Goal: Information Seeking & Learning: Learn about a topic

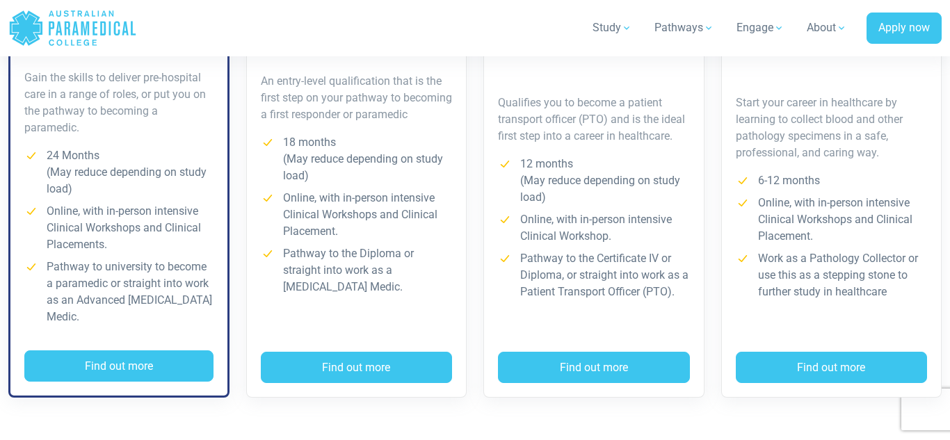
scroll to position [1242, 0]
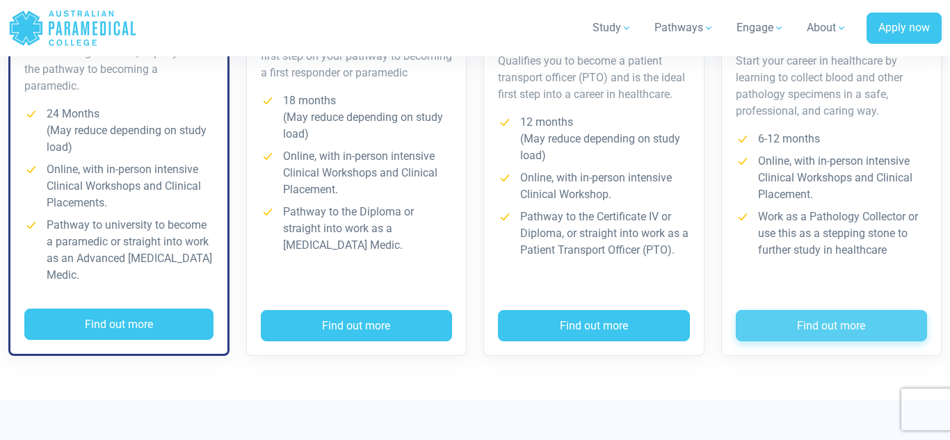
click at [833, 326] on button "Find out more" at bounding box center [831, 326] width 192 height 32
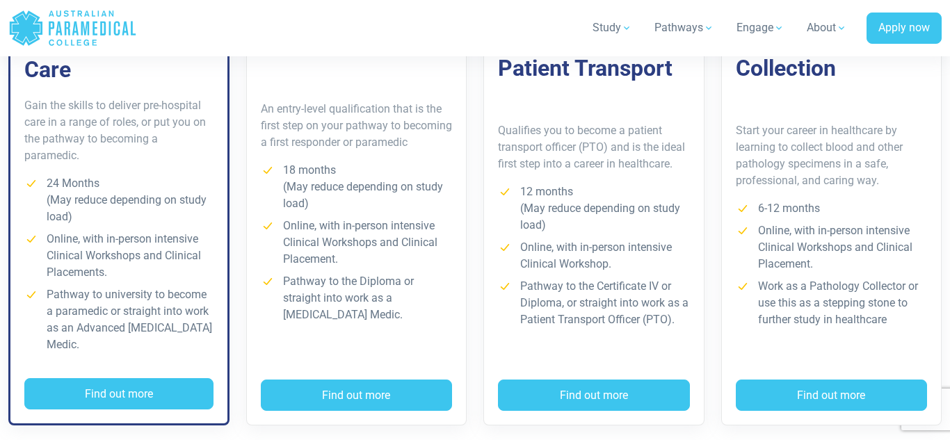
scroll to position [1167, 0]
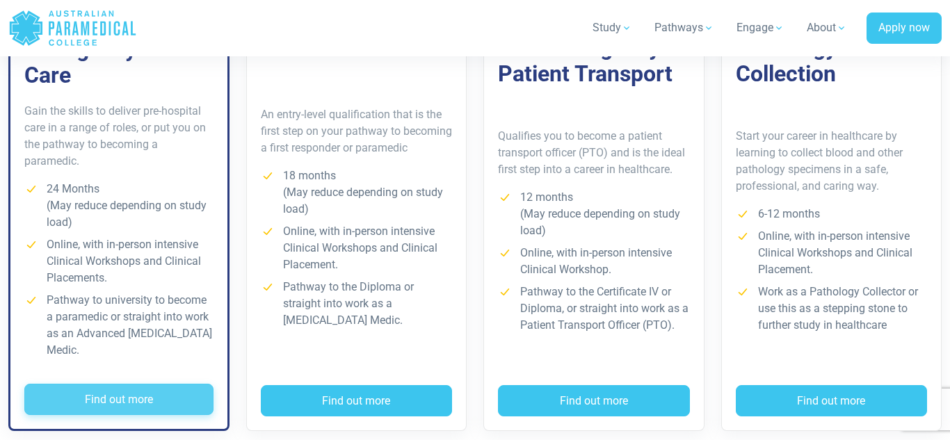
click at [95, 406] on button "Find out more" at bounding box center [118, 400] width 189 height 32
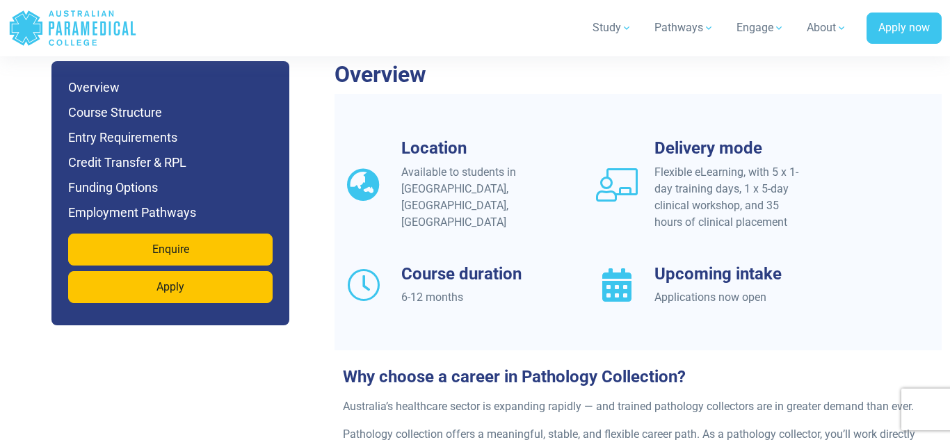
scroll to position [1207, 0]
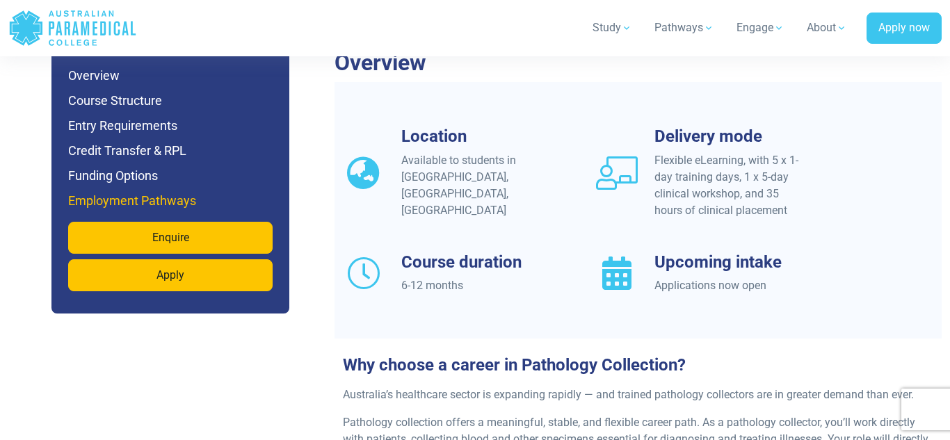
click at [157, 202] on h6 "Employment Pathways" at bounding box center [170, 200] width 204 height 19
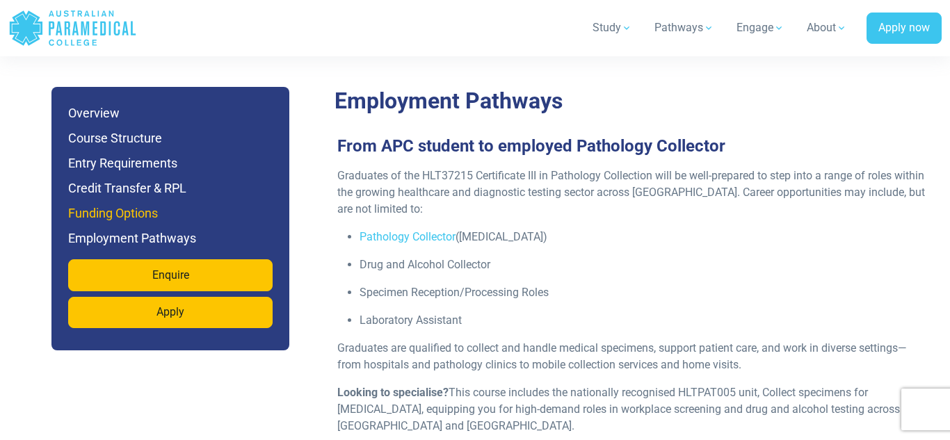
scroll to position [4137, 0]
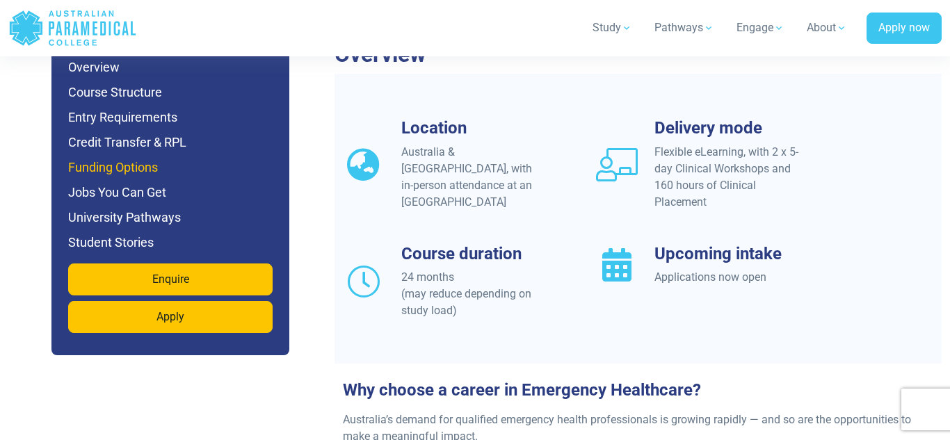
scroll to position [1240, 0]
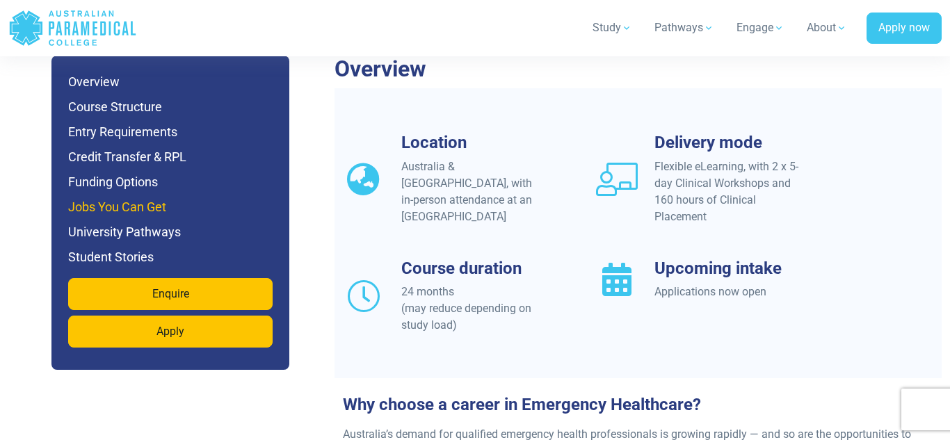
click at [128, 206] on h6 "Jobs You Can Get" at bounding box center [170, 206] width 204 height 19
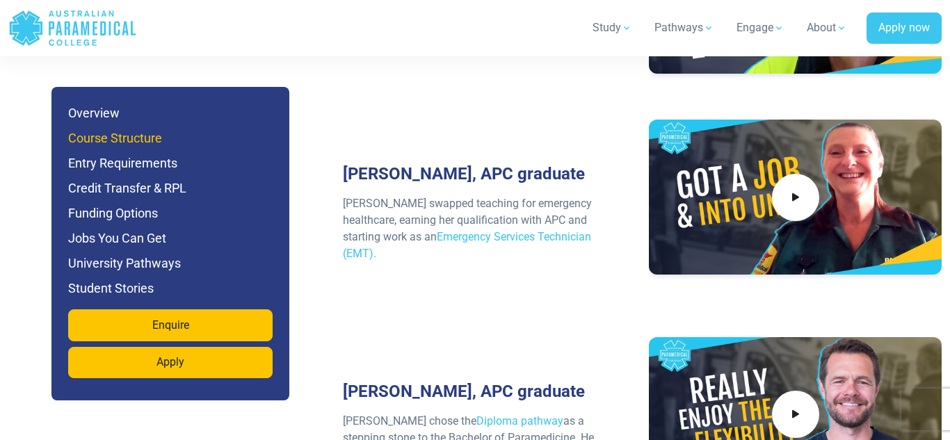
scroll to position [6453, 0]
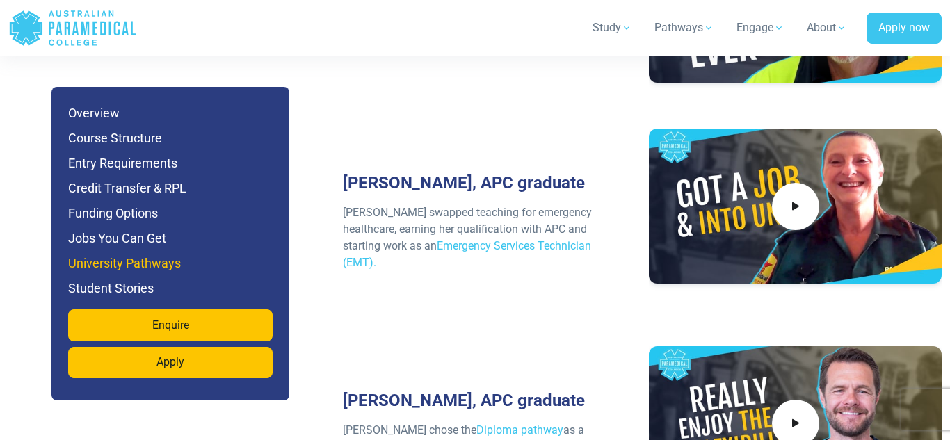
click at [109, 261] on h6 "University Pathways" at bounding box center [170, 263] width 204 height 19
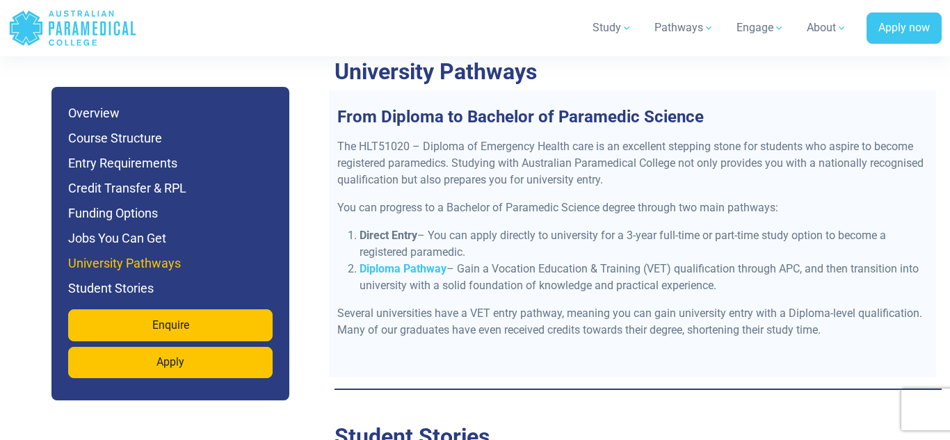
scroll to position [5635, 0]
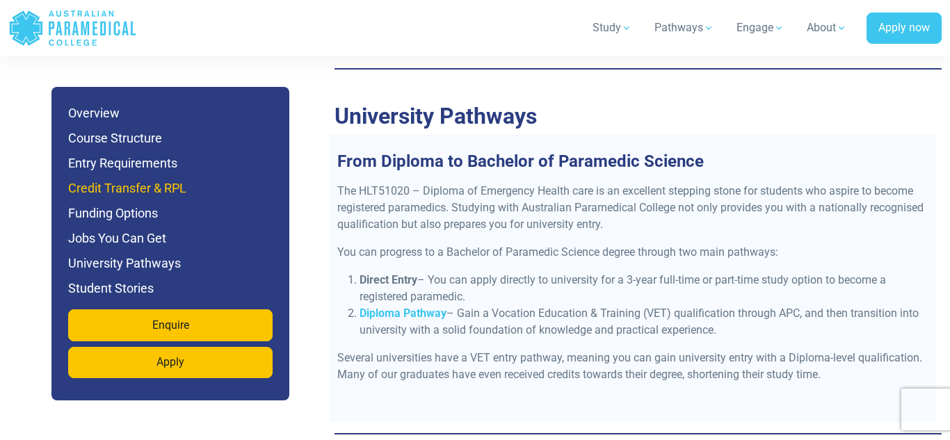
click at [135, 194] on h6 "Credit Transfer & RPL" at bounding box center [170, 188] width 204 height 19
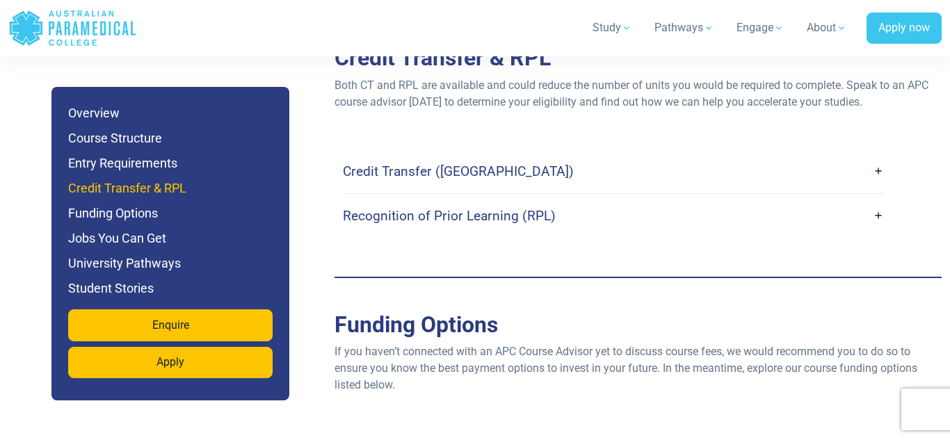
scroll to position [4068, 0]
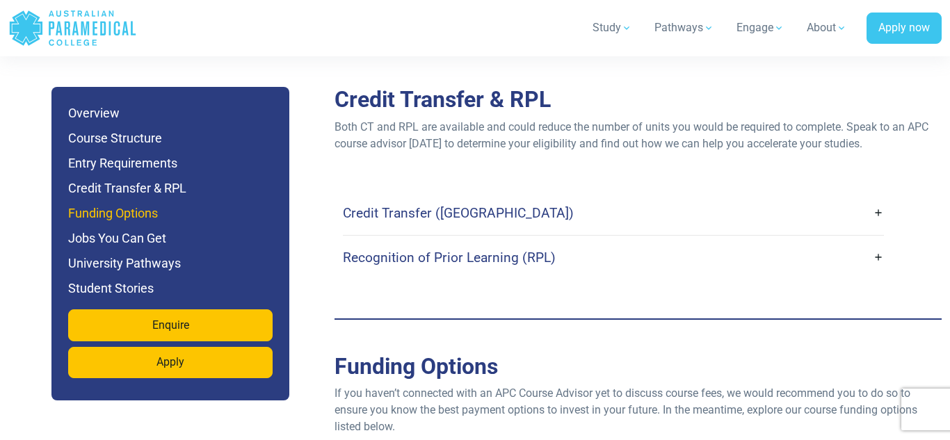
click at [117, 213] on h6 "Funding Options" at bounding box center [170, 213] width 204 height 19
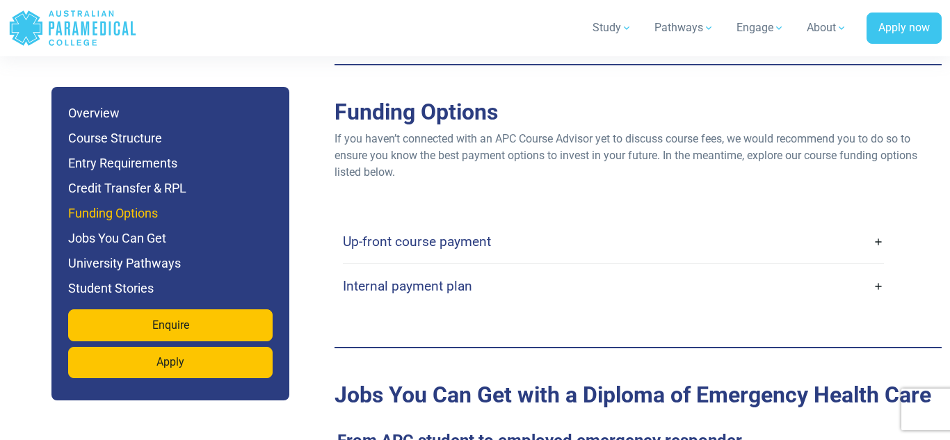
scroll to position [4335, 0]
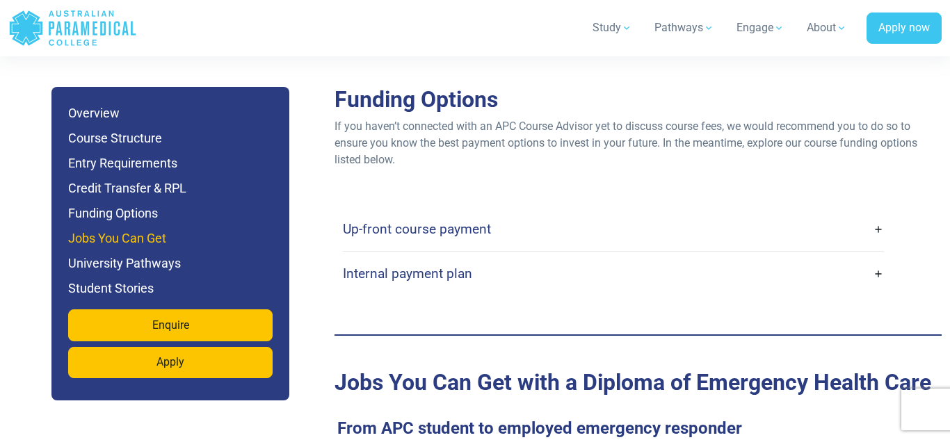
click at [152, 244] on h6 "Jobs You Can Get" at bounding box center [170, 238] width 204 height 19
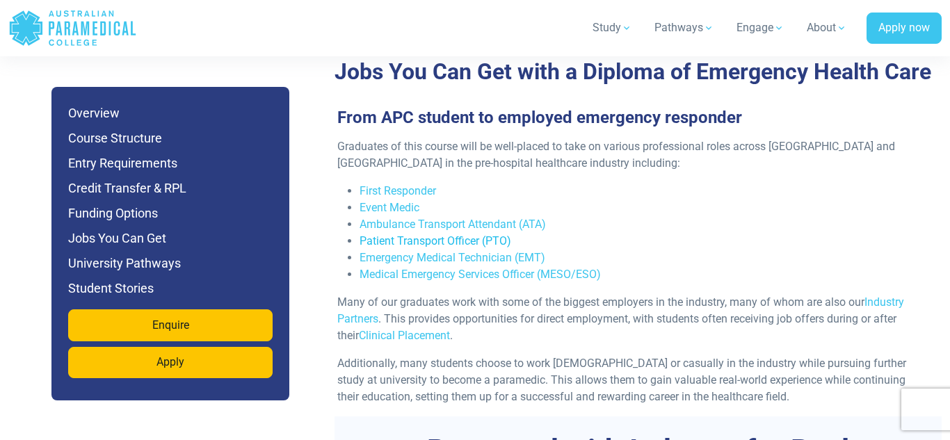
scroll to position [4647, 0]
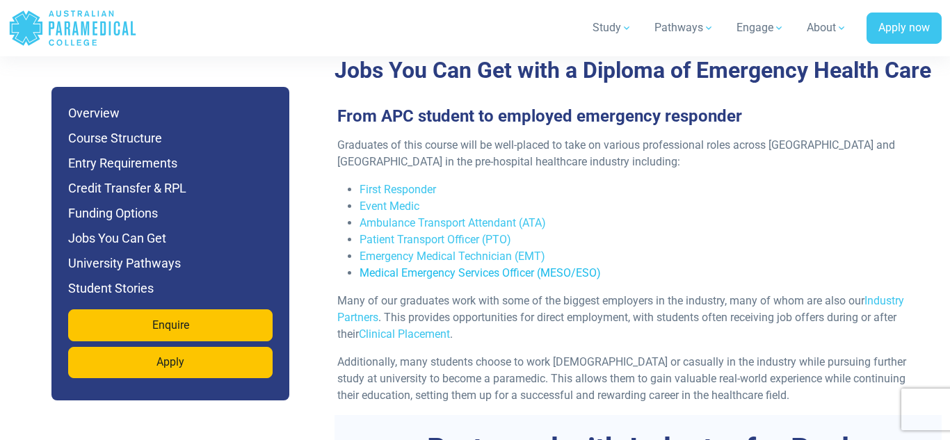
click at [443, 266] on link "Medical Emergency Services Officer (MESO/ESO)" at bounding box center [479, 272] width 241 height 13
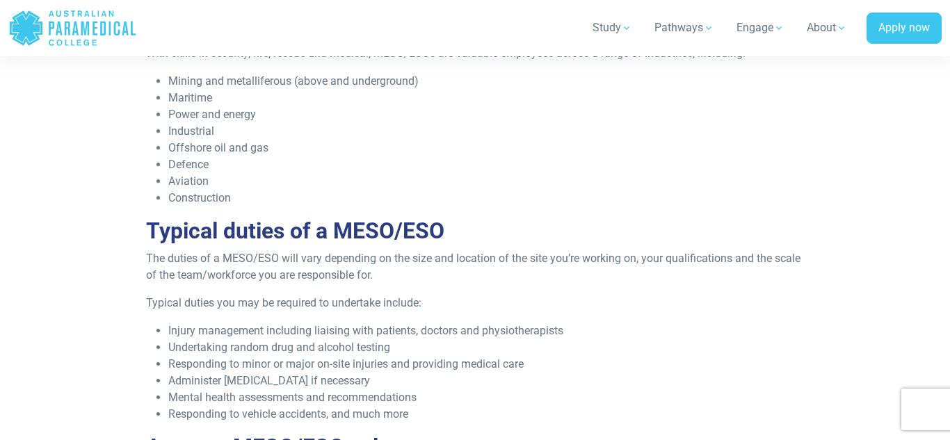
scroll to position [812, 0]
